Goal: Task Accomplishment & Management: Use online tool/utility

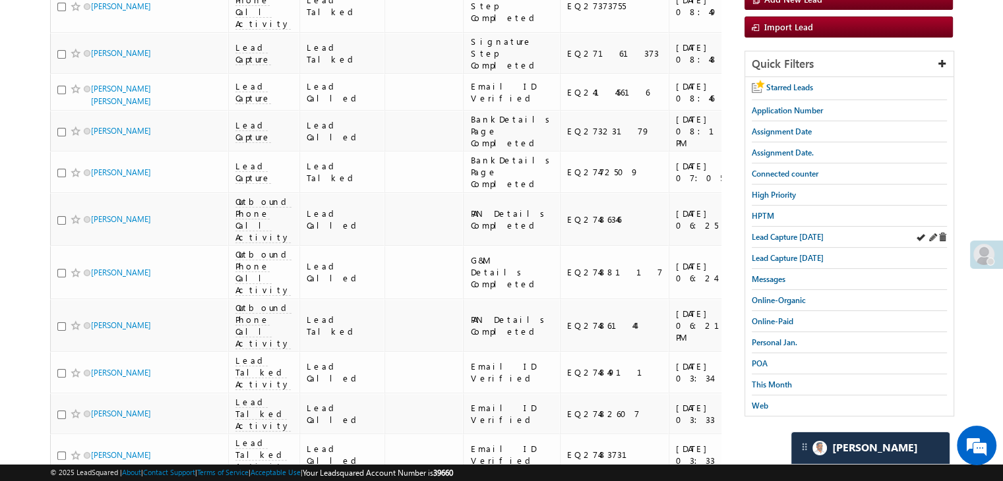
scroll to position [264, 0]
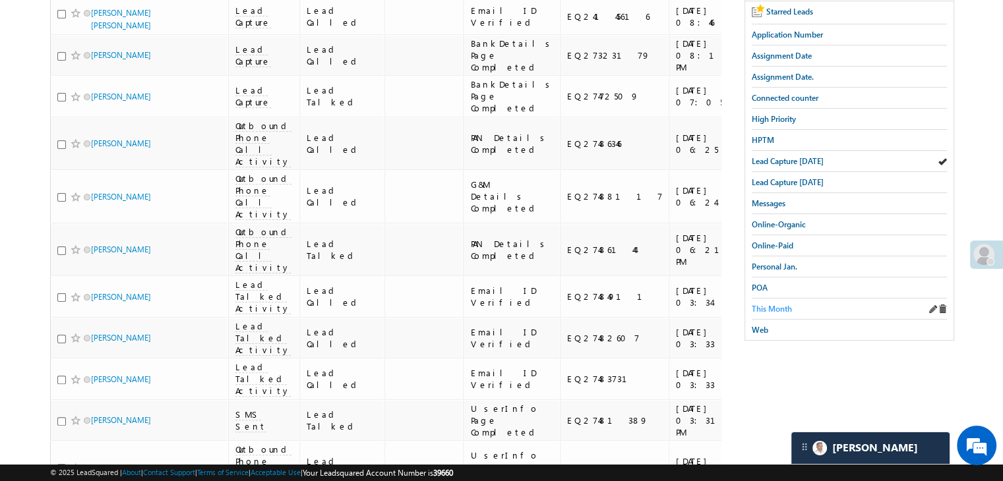
click at [773, 304] on span "This Month" at bounding box center [772, 309] width 40 height 10
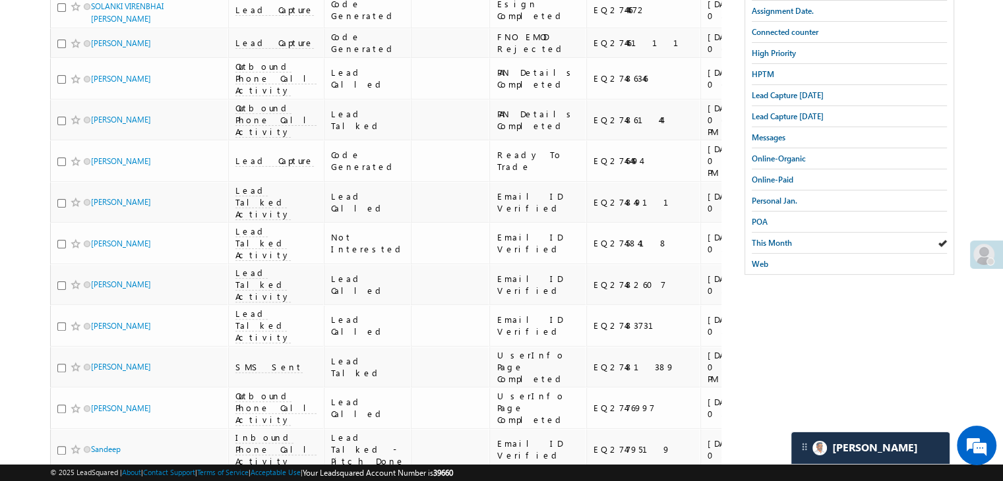
scroll to position [330, 0]
click at [770, 238] on span "This Month" at bounding box center [772, 243] width 40 height 10
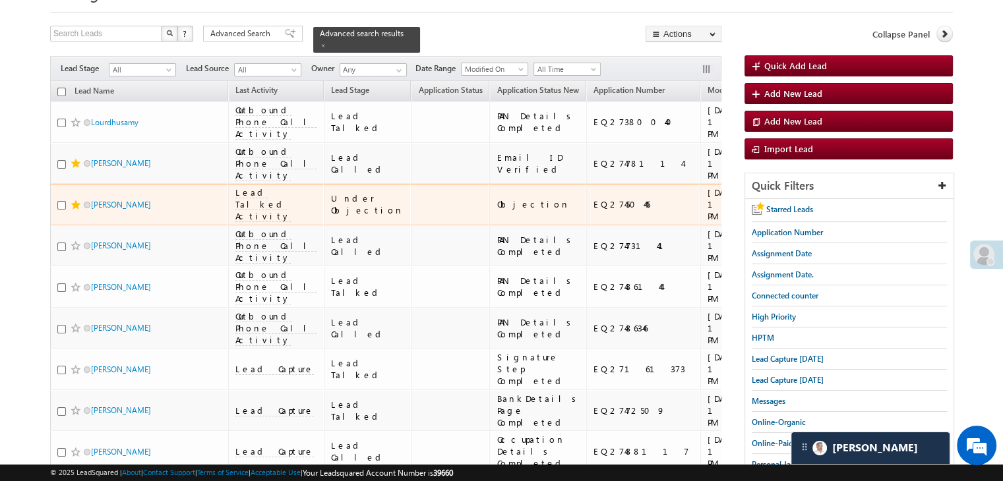
scroll to position [132, 0]
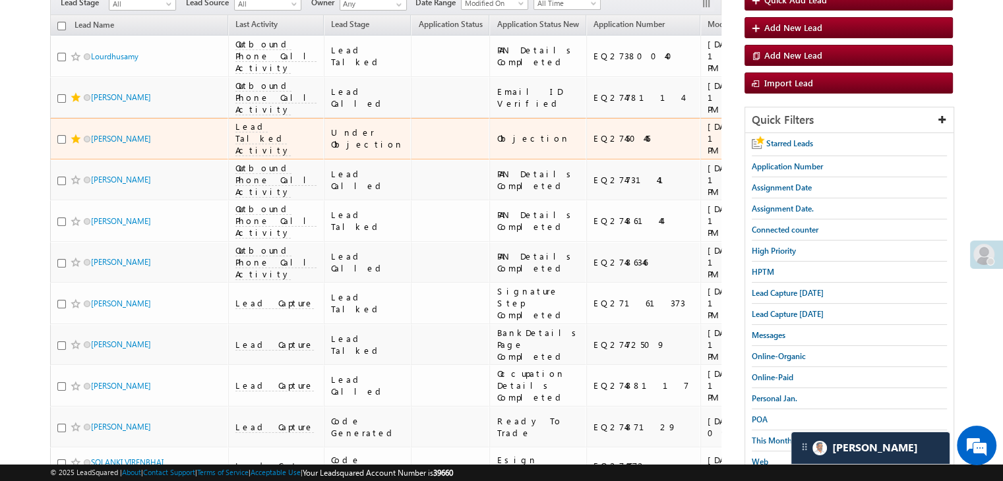
click at [792, 150] on div "[URL][DOMAIN_NAME]" at bounding box center [843, 139] width 102 height 24
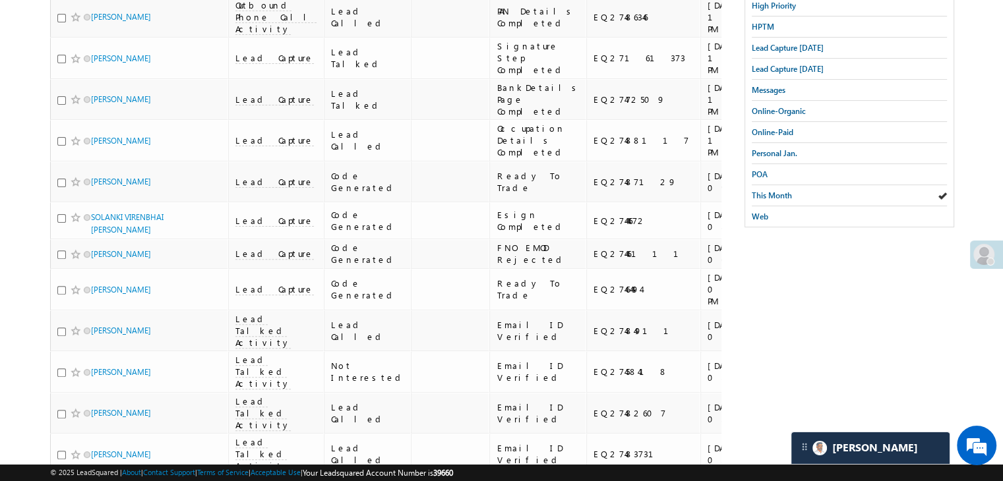
scroll to position [396, 0]
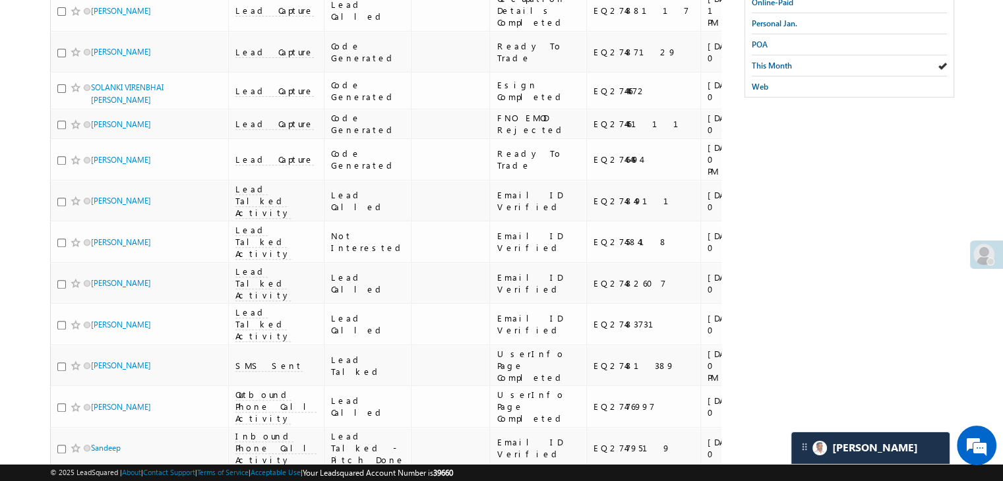
scroll to position [527, 0]
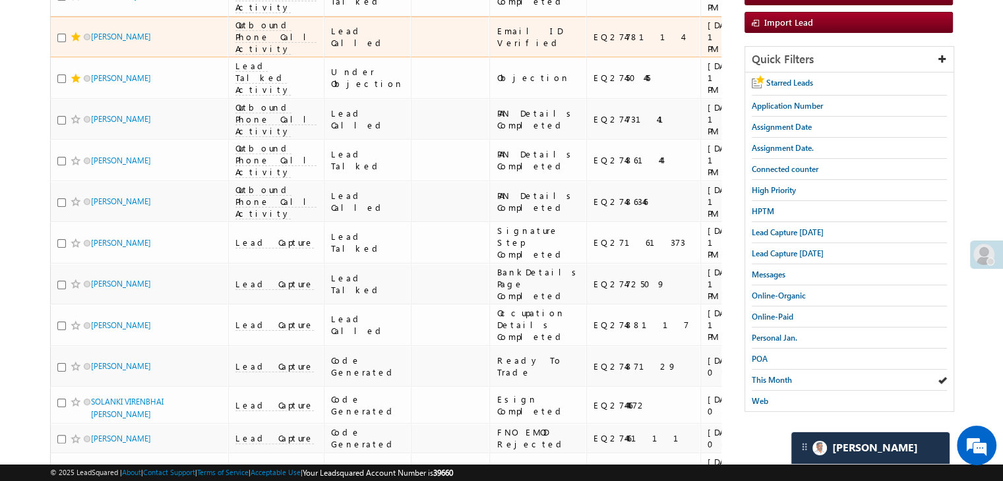
scroll to position [198, 0]
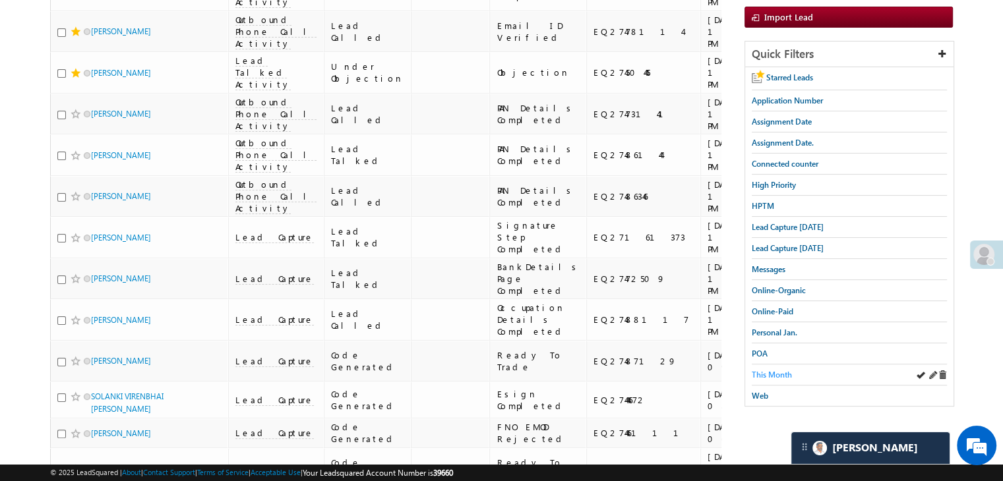
click at [767, 372] on span "This Month" at bounding box center [772, 375] width 40 height 10
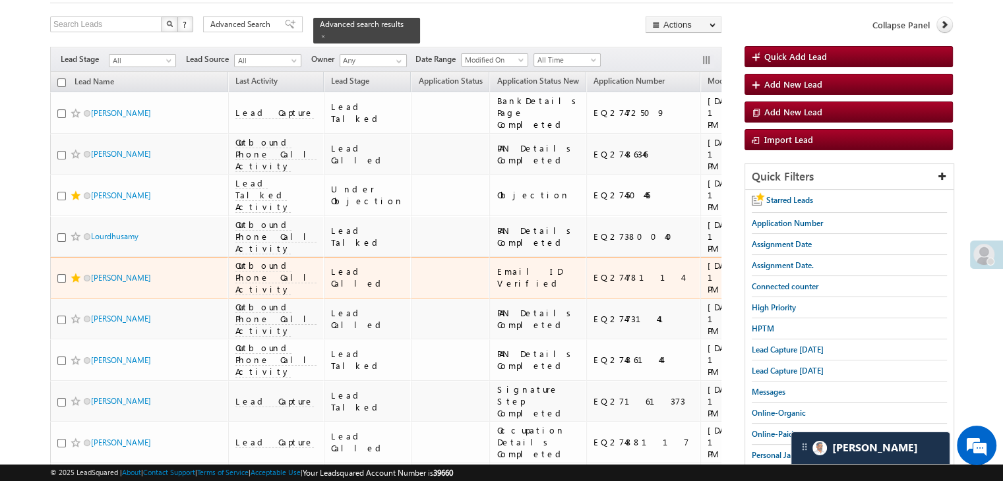
scroll to position [0, 0]
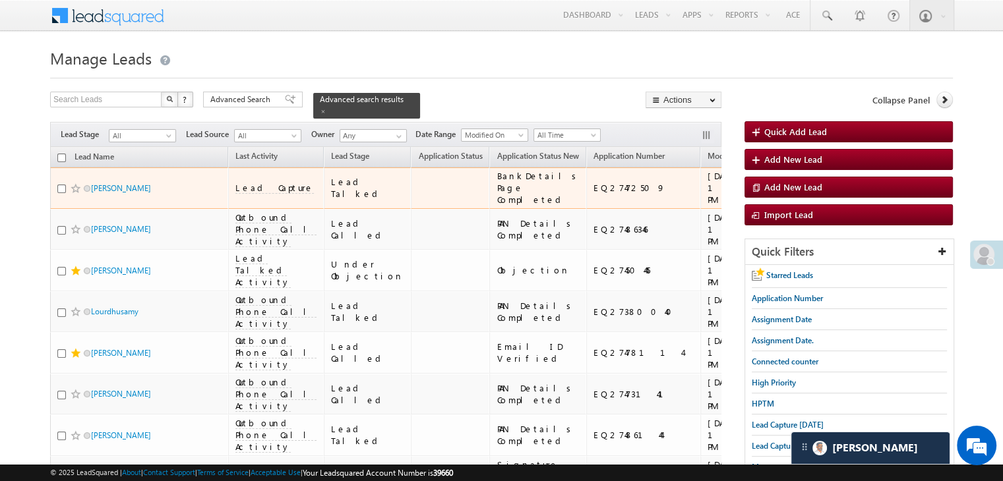
click at [792, 200] on div "[URL][DOMAIN_NAME]" at bounding box center [843, 188] width 102 height 24
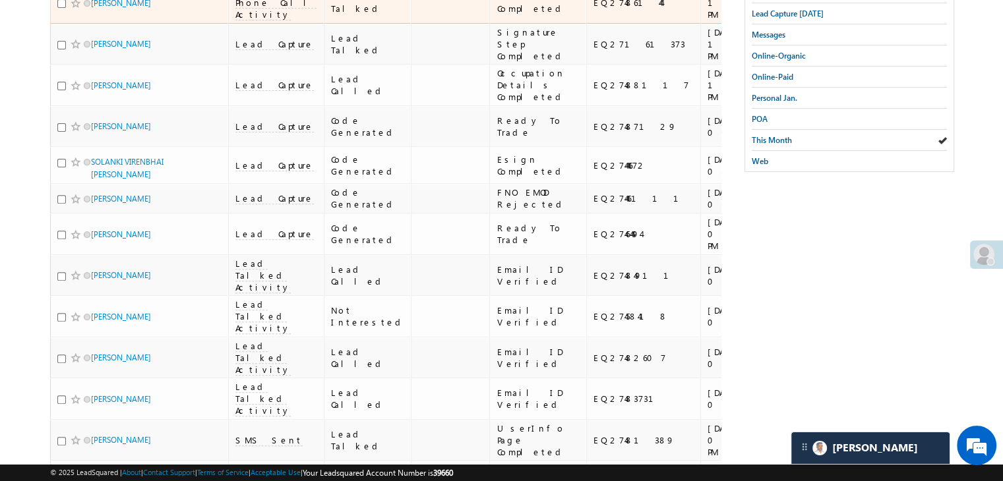
scroll to position [527, 0]
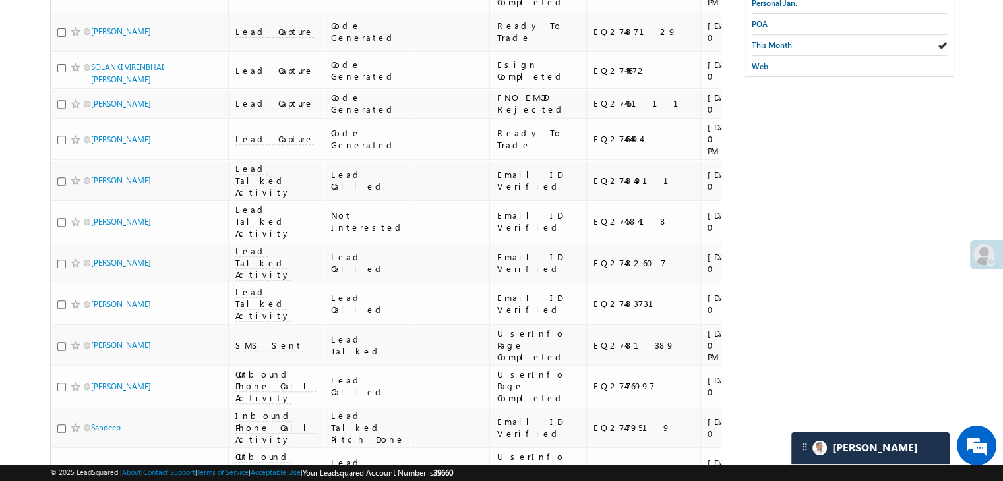
drag, startPoint x: 699, startPoint y: 218, endPoint x: 765, endPoint y: 178, distance: 77.8
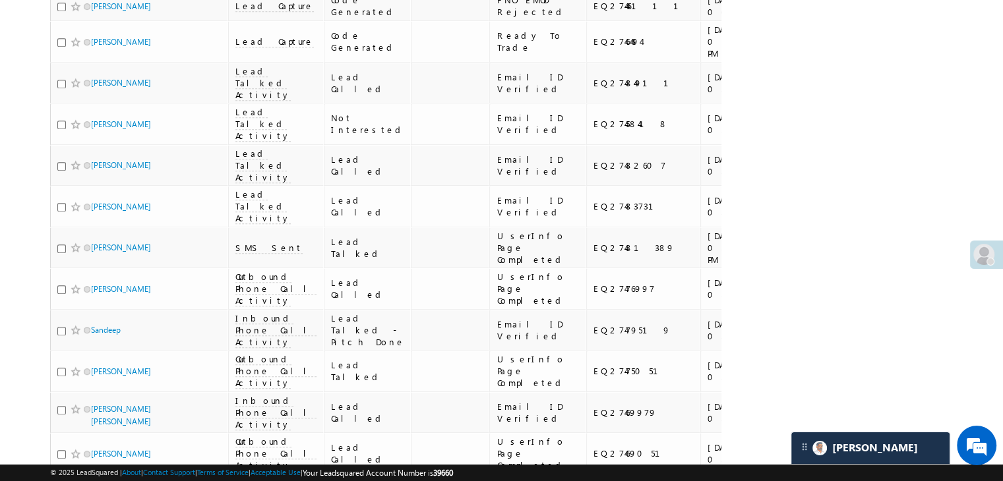
scroll to position [659, 0]
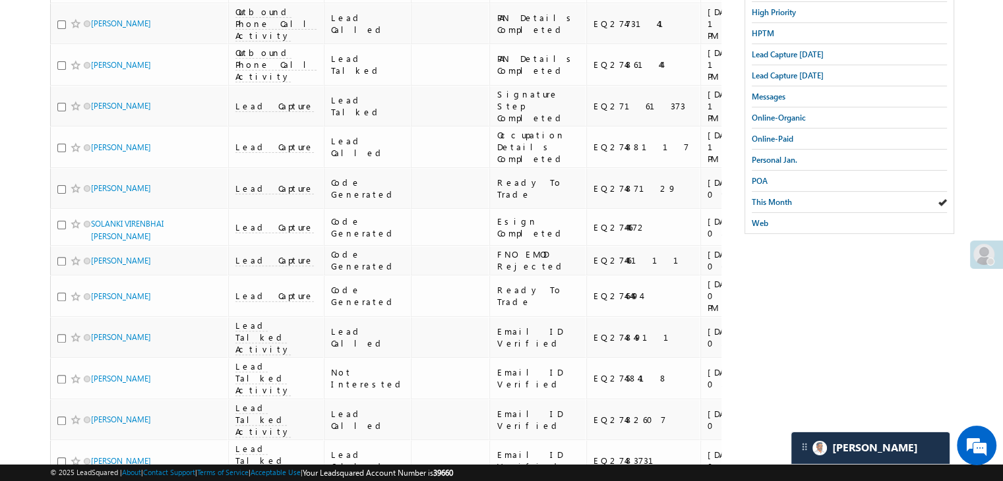
scroll to position [205, 0]
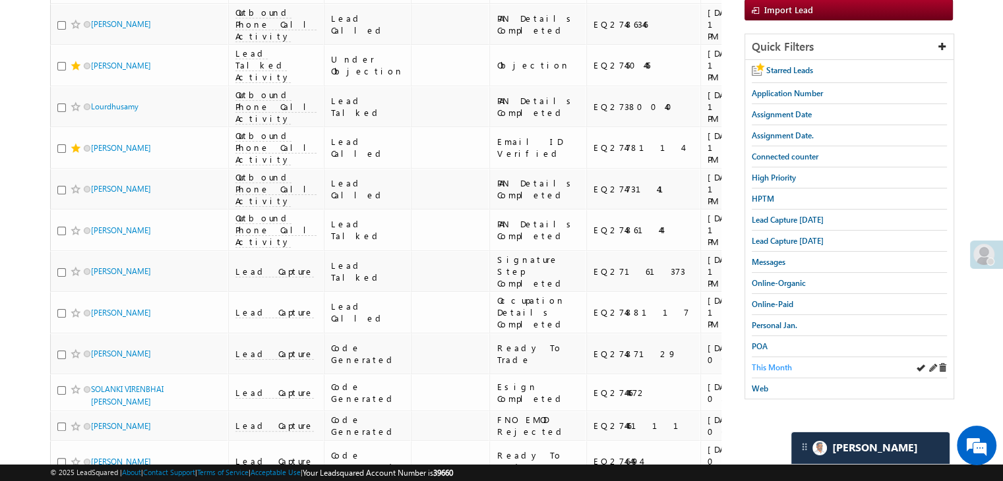
click at [761, 364] on span "This Month" at bounding box center [772, 368] width 40 height 10
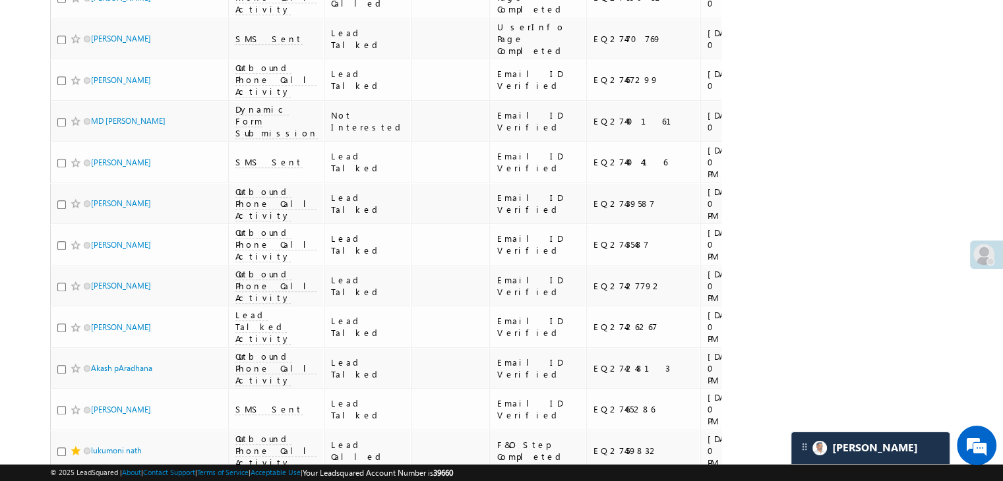
scroll to position [1260, 0]
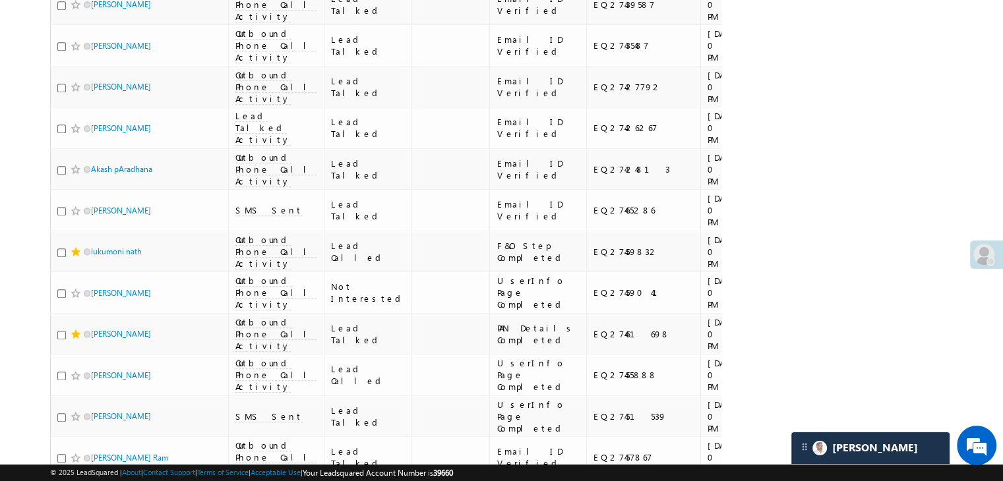
scroll to position [1392, 0]
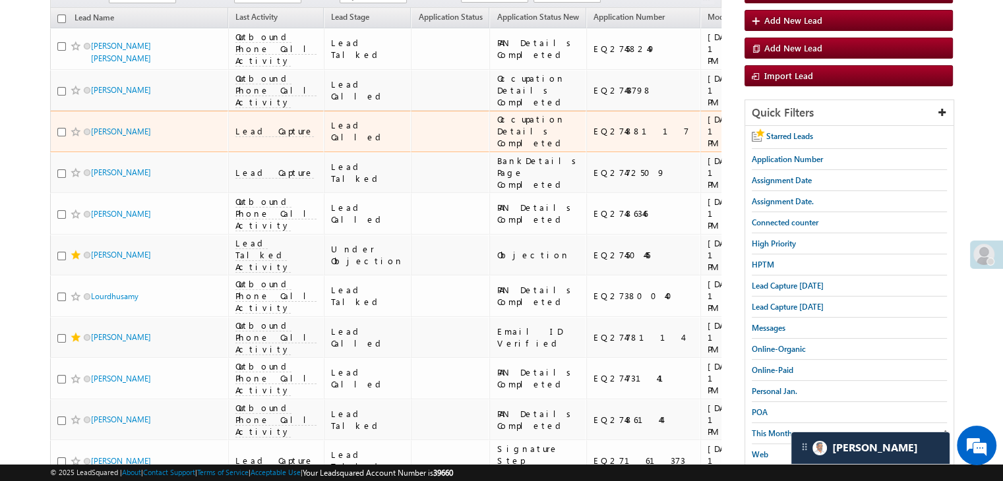
scroll to position [0, 0]
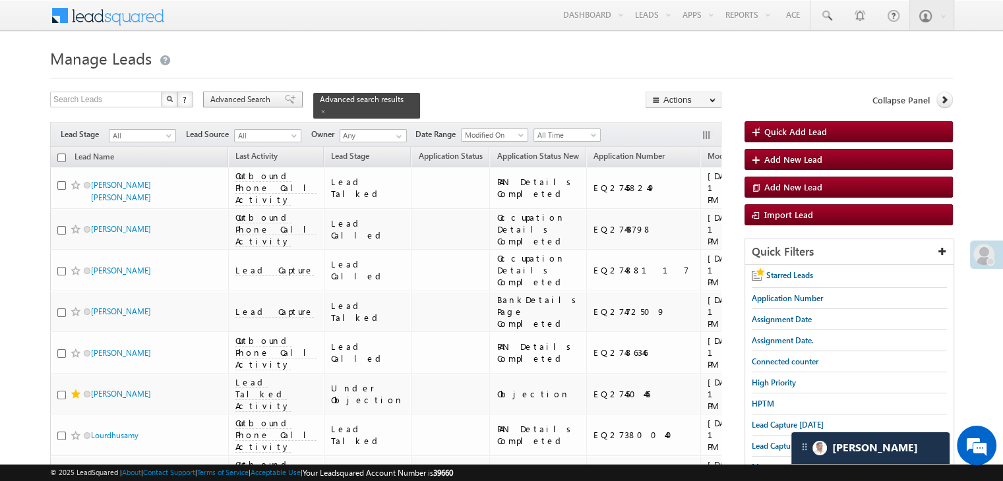
click at [240, 101] on span "Advanced Search" at bounding box center [242, 100] width 64 height 12
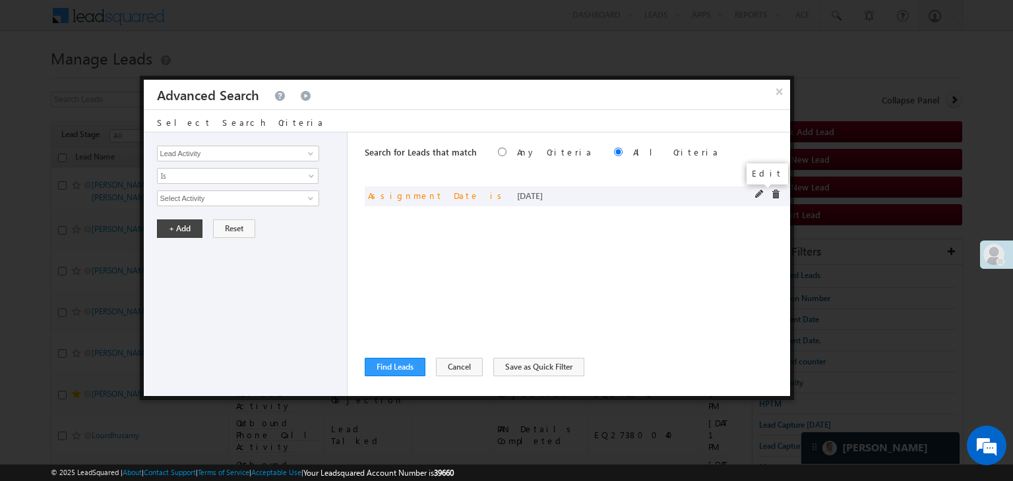
click at [758, 192] on span at bounding box center [759, 194] width 9 height 9
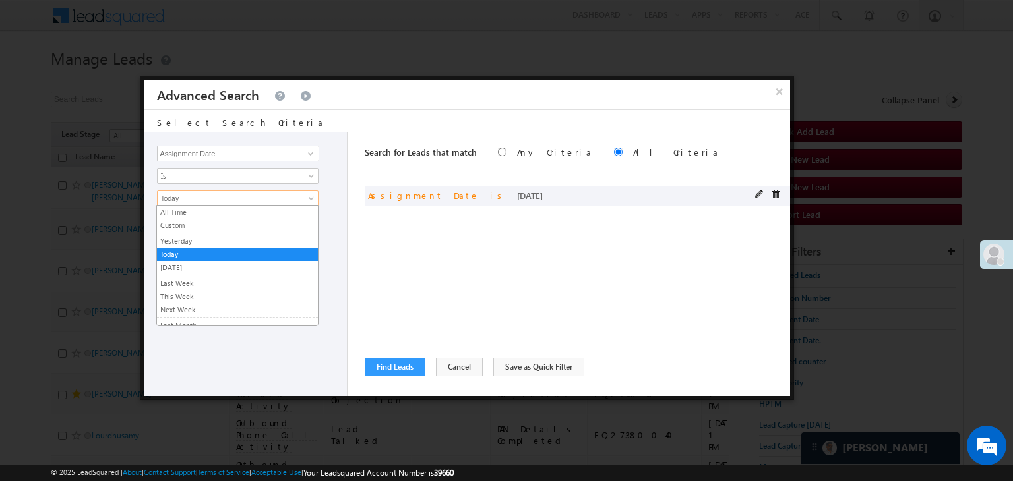
click at [266, 201] on span "Today" at bounding box center [229, 199] width 143 height 12
click at [202, 237] on link "Yesterday" at bounding box center [237, 241] width 161 height 12
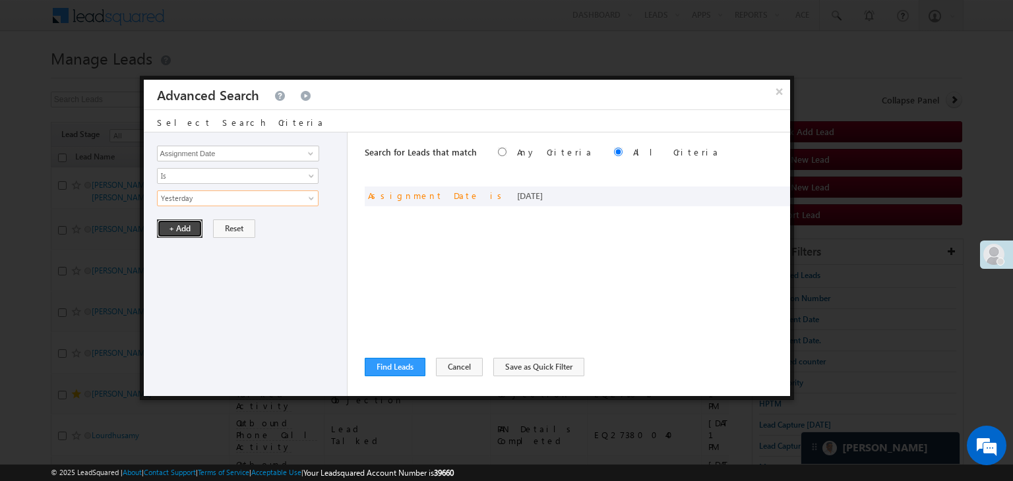
drag, startPoint x: 187, startPoint y: 219, endPoint x: 368, endPoint y: 353, distance: 225.3
click at [187, 220] on button "+ Add" at bounding box center [179, 229] width 45 height 18
click at [380, 368] on button "Find Leads" at bounding box center [395, 367] width 61 height 18
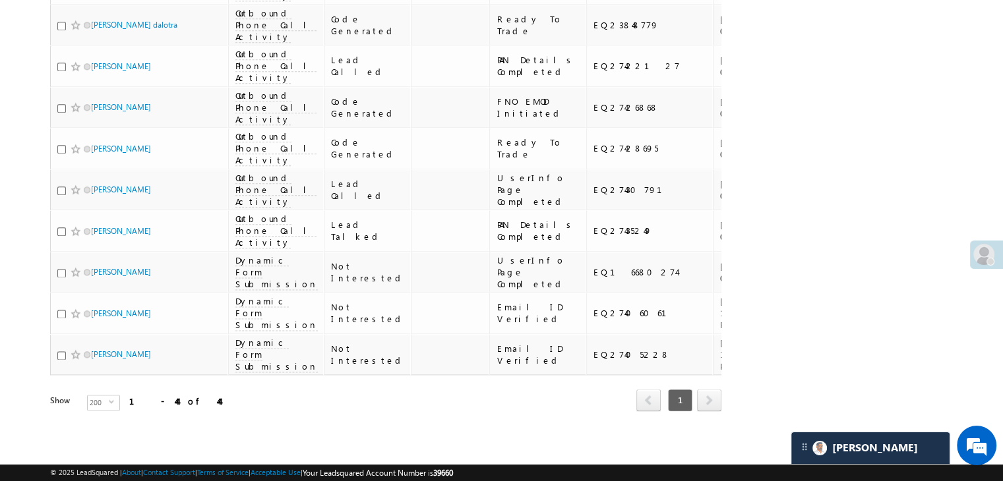
scroll to position [1648, 0]
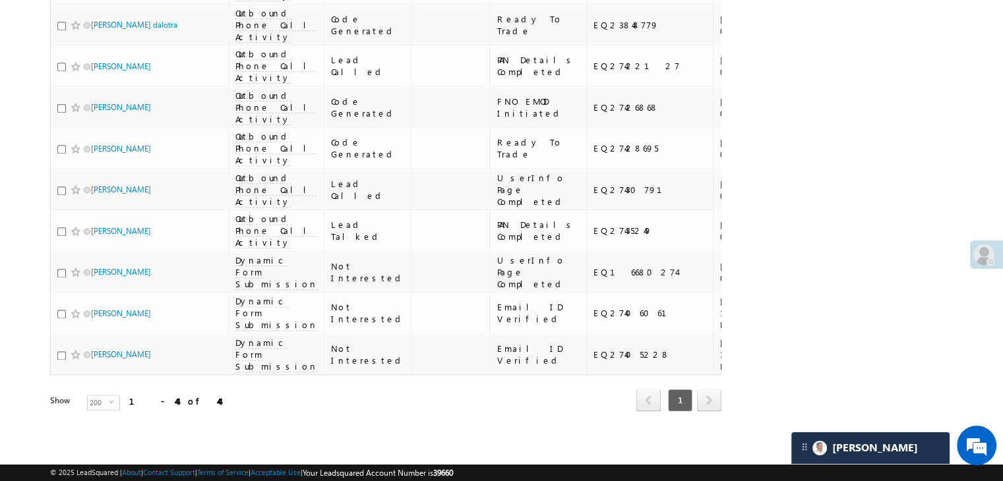
drag, startPoint x: 165, startPoint y: 375, endPoint x: 0, endPoint y: 512, distance: 214.5
drag, startPoint x: 0, startPoint y: 512, endPoint x: 887, endPoint y: 165, distance: 952.7
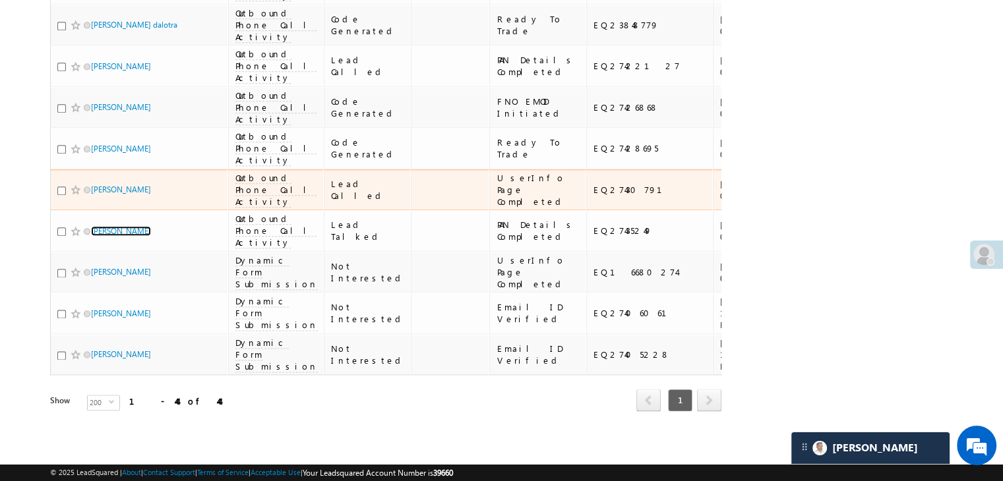
scroll to position [3033, 0]
